Goal: Transaction & Acquisition: Purchase product/service

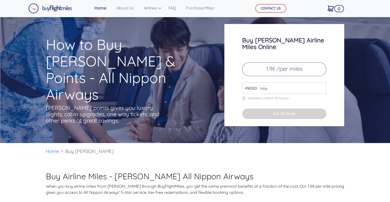
drag, startPoint x: 251, startPoint y: 79, endPoint x: 229, endPoint y: 86, distance: 22.5
click at [229, 86] on div "Buy ANA Airline Miles Online 1.9¢ /per miles 49000 Mile transfers within 72 hou…" at bounding box center [284, 75] width 120 height 102
click at [313, 96] on p "transfers within 72 hours" at bounding box center [284, 98] width 84 height 4
click at [267, 86] on input "80000" at bounding box center [284, 88] width 84 height 12
click at [322, 82] on input "79000" at bounding box center [284, 88] width 84 height 12
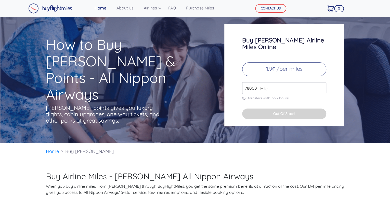
click at [319, 83] on input "78000" at bounding box center [284, 88] width 84 height 12
click at [323, 82] on input "79000" at bounding box center [284, 88] width 84 height 12
drag, startPoint x: 321, startPoint y: 81, endPoint x: 306, endPoint y: 87, distance: 16.3
type input "80000"
click at [321, 82] on input "80000" at bounding box center [284, 88] width 84 height 12
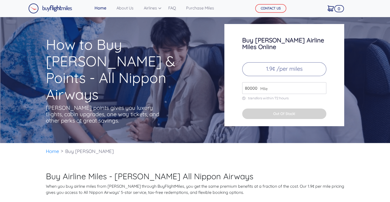
click at [228, 74] on div "Buy ANA Airline Miles Online 1.9¢ /per miles 80000 Mile transfers within 72 hou…" at bounding box center [284, 75] width 120 height 102
click at [155, 104] on p "[PERSON_NAME] points gives you luxury flights, cabin upgrades, one way tickets,…" at bounding box center [103, 113] width 115 height 19
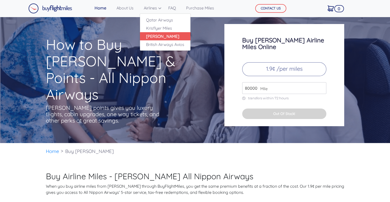
click at [154, 34] on link "[PERSON_NAME]" at bounding box center [165, 36] width 50 height 8
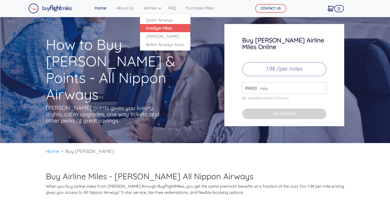
click at [158, 25] on link "Krisflyer Miles" at bounding box center [165, 28] width 50 height 8
